Goal: Task Accomplishment & Management: Manage account settings

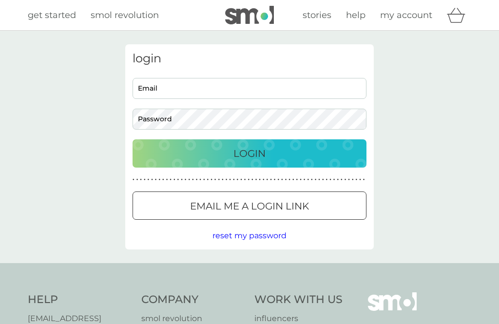
click at [293, 92] on input "Email" at bounding box center [249, 88] width 234 height 21
type input "[EMAIL_ADDRESS][DOMAIN_NAME]"
click at [249, 153] on button "Login" at bounding box center [249, 153] width 234 height 28
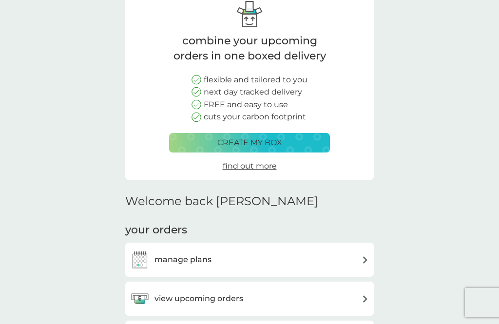
scroll to position [89, 0]
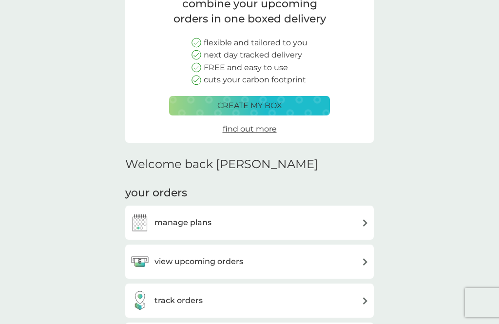
click at [366, 223] on img at bounding box center [364, 222] width 7 height 7
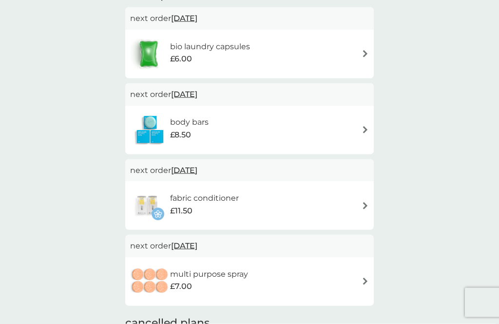
scroll to position [195, 0]
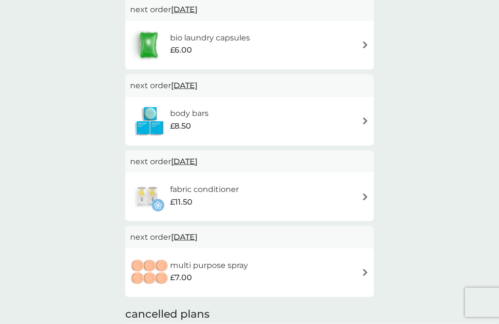
click at [367, 203] on div "fabric conditioner £11.50" at bounding box center [249, 197] width 239 height 34
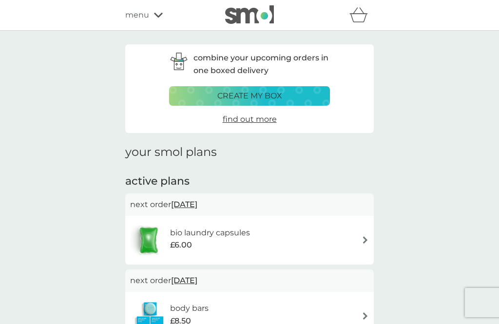
click at [159, 21] on div "menu" at bounding box center [166, 15] width 83 height 13
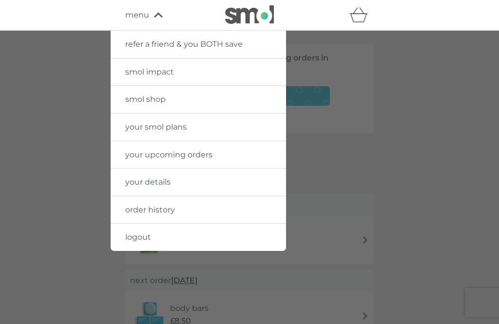
click at [228, 211] on link "order history" at bounding box center [198, 209] width 175 height 27
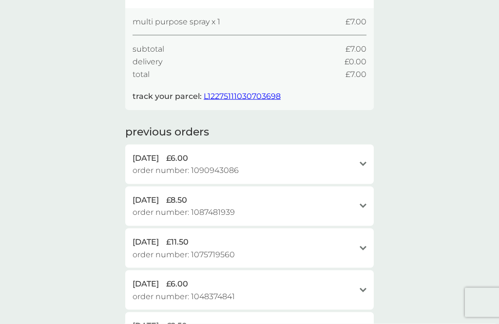
scroll to position [136, 0]
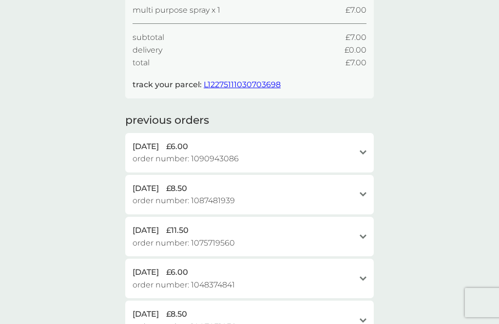
click at [364, 234] on icon "open" at bounding box center [362, 236] width 7 height 5
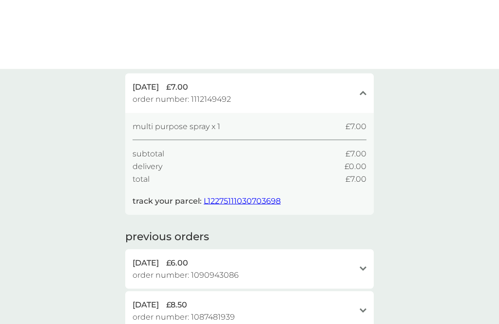
scroll to position [0, 0]
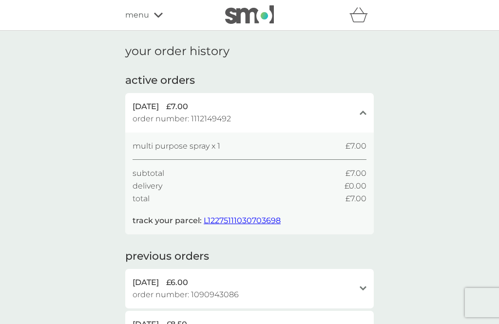
click at [158, 21] on div "menu" at bounding box center [166, 15] width 83 height 13
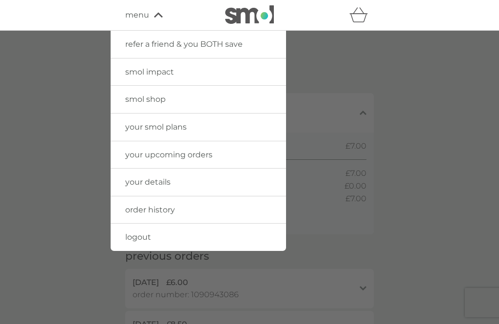
click at [238, 156] on link "your upcoming orders" at bounding box center [198, 154] width 175 height 27
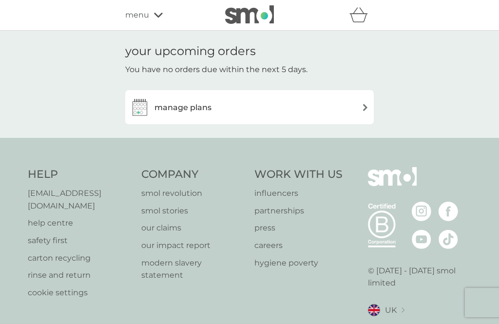
click at [362, 108] on img at bounding box center [364, 107] width 7 height 7
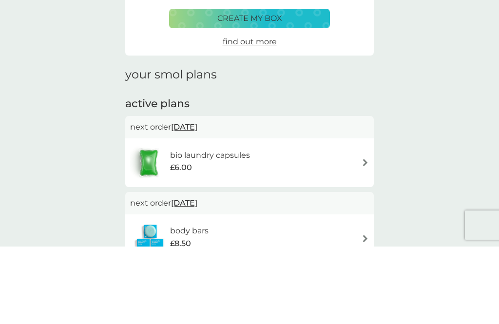
scroll to position [89, 0]
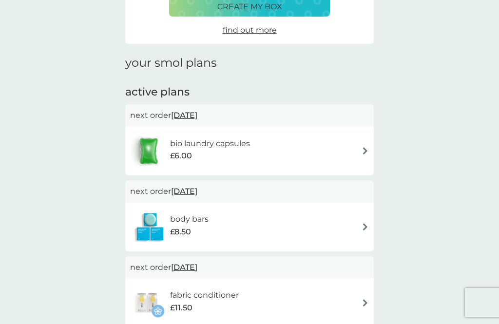
click at [363, 147] on img at bounding box center [364, 150] width 7 height 7
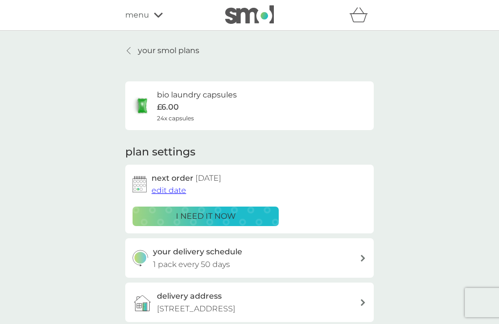
click at [250, 219] on div "i need it now" at bounding box center [205, 216] width 133 height 13
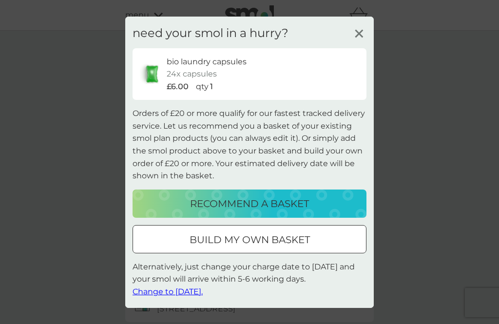
click at [193, 296] on span "Change to tomorrow." at bounding box center [167, 291] width 70 height 9
